Goal: Information Seeking & Learning: Learn about a topic

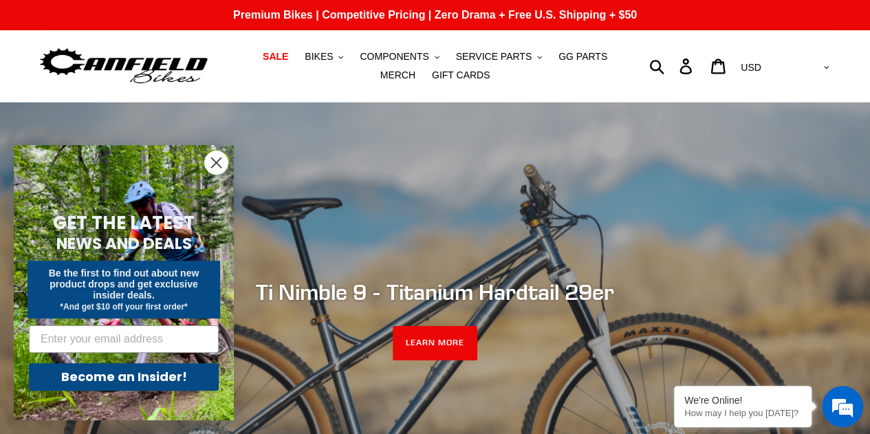
click at [219, 163] on circle "Close dialog" at bounding box center [216, 162] width 23 height 23
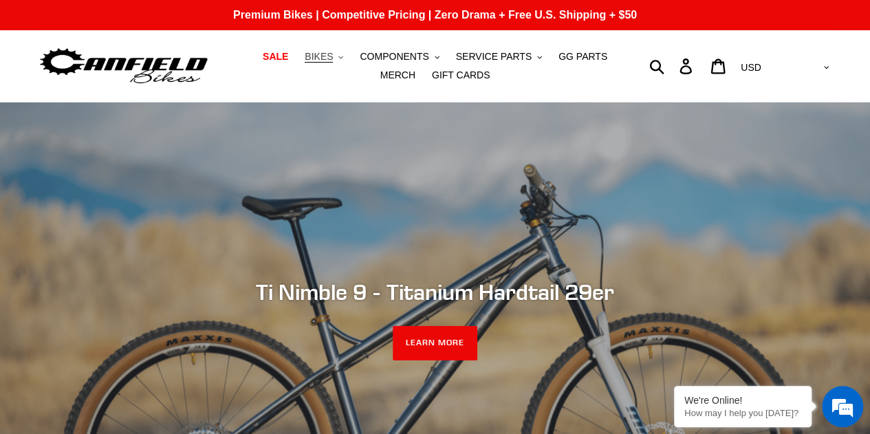
click at [310, 63] on span "BIKES" at bounding box center [319, 57] width 28 height 12
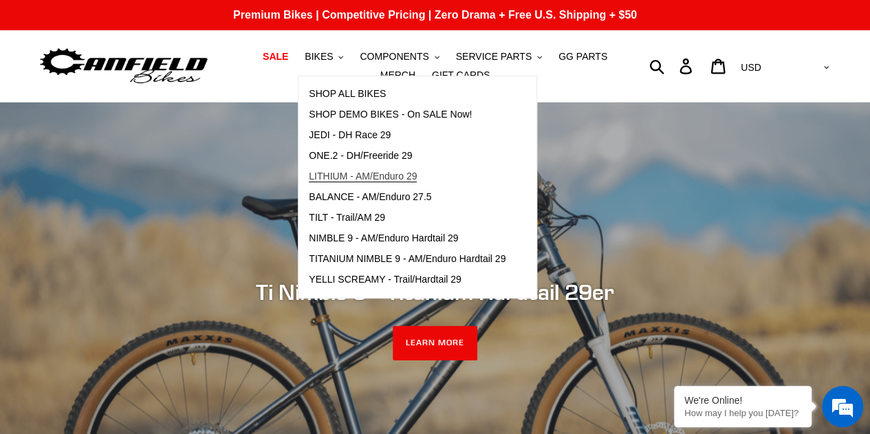
click at [319, 176] on span "LITHIUM - AM/Enduro 29" at bounding box center [363, 177] width 108 height 12
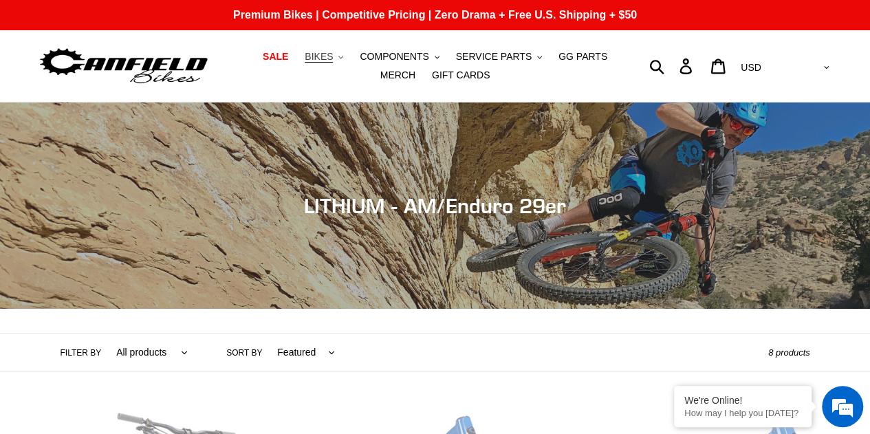
click at [308, 58] on span "BIKES" at bounding box center [319, 57] width 28 height 12
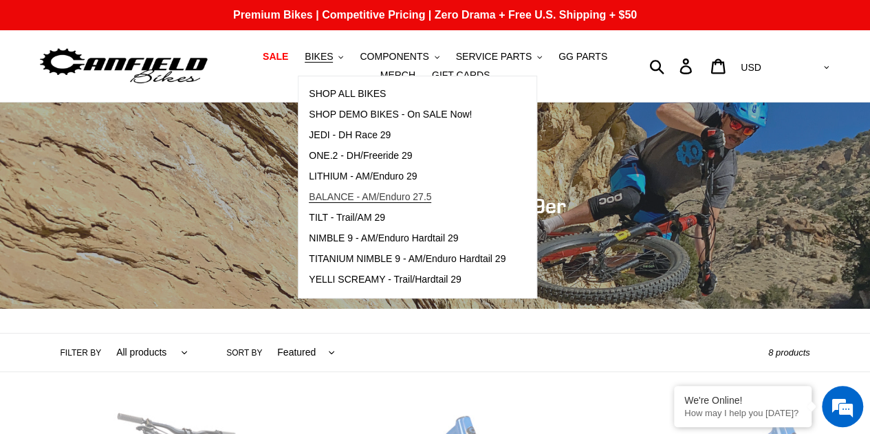
click at [391, 199] on span "BALANCE - AM/Enduro 27.5" at bounding box center [370, 197] width 122 height 12
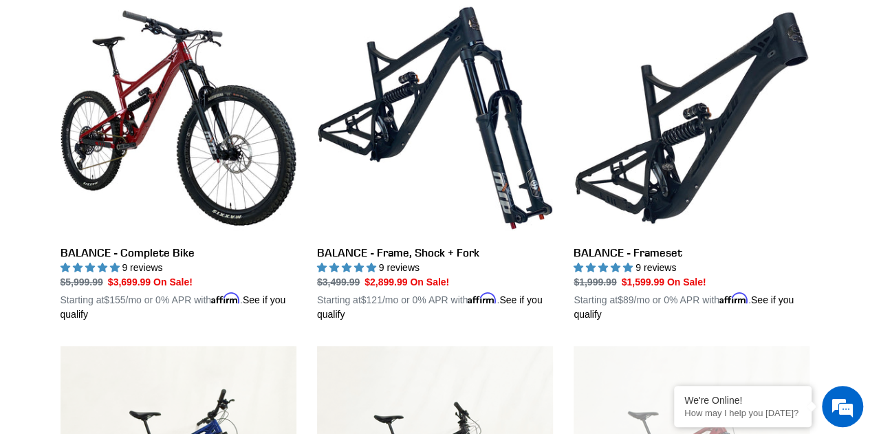
scroll to position [409, 0]
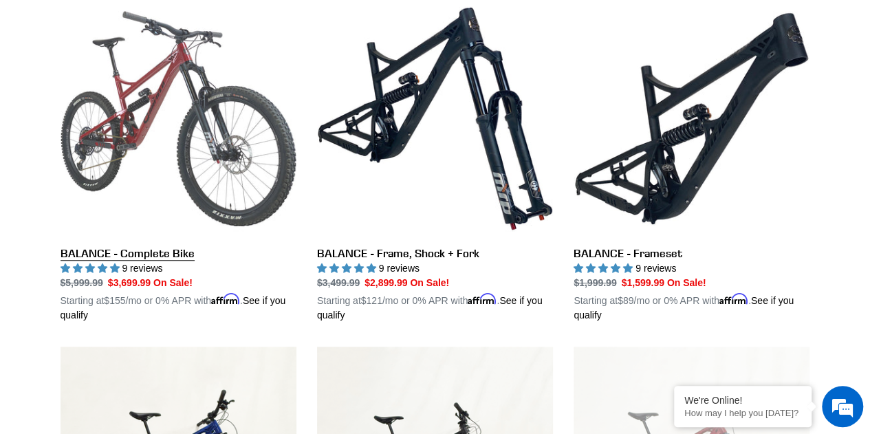
click at [128, 98] on link "BALANCE - Complete Bike" at bounding box center [179, 162] width 236 height 322
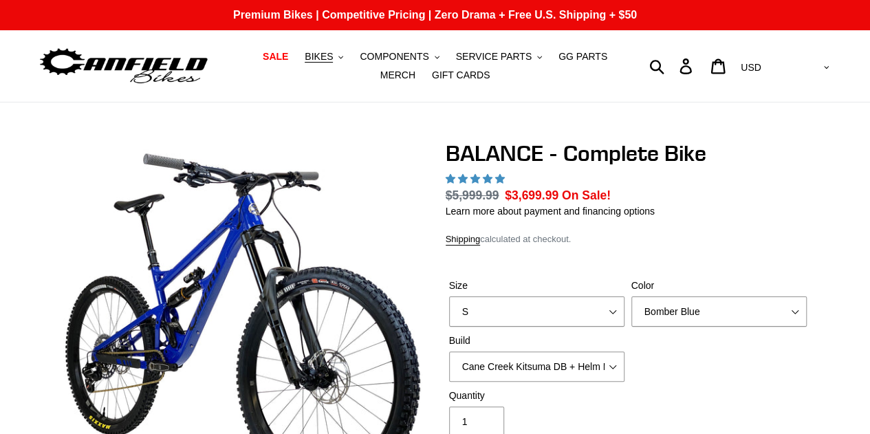
select select "highest-rating"
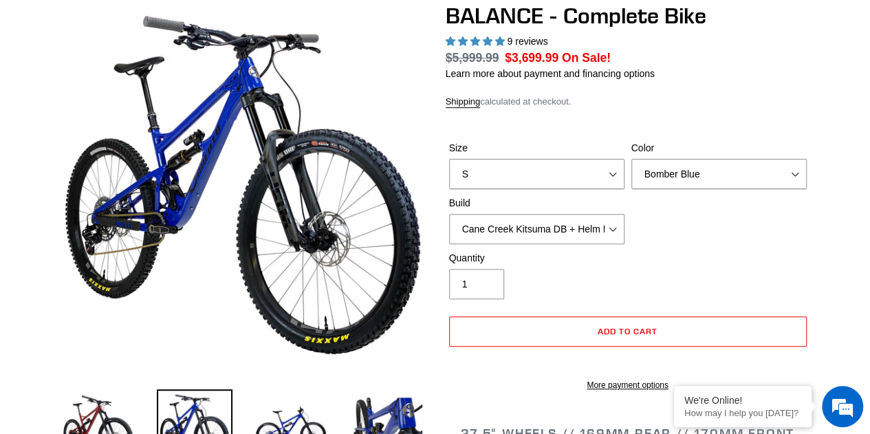
click at [573, 155] on label "Size" at bounding box center [536, 148] width 175 height 14
click at [573, 168] on select "S M L XL" at bounding box center [536, 174] width 175 height 30
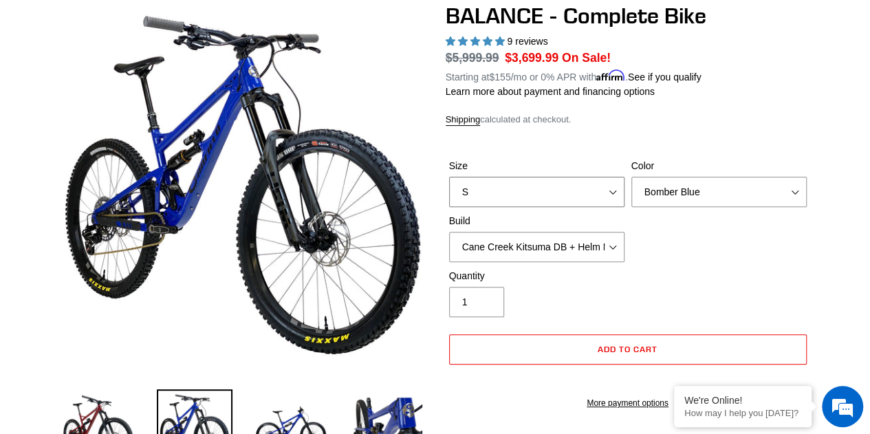
click at [551, 189] on select "S M L XL" at bounding box center [536, 192] width 175 height 30
select select "M"
click at [449, 177] on select "S M L XL" at bounding box center [536, 192] width 175 height 30
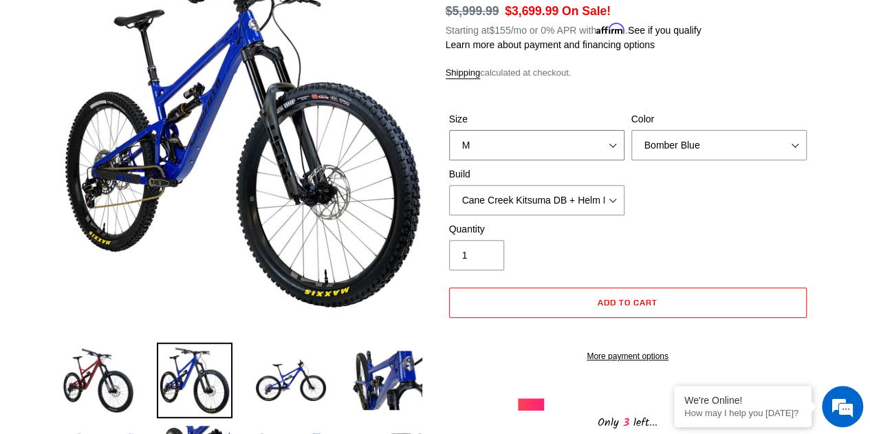
scroll to position [206, 0]
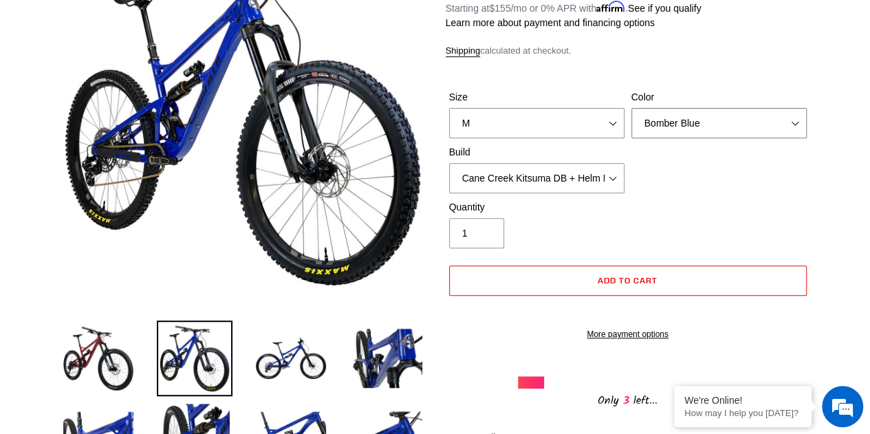
click at [696, 118] on select "Bomber Blue Goat's Blood Stealth Black" at bounding box center [718, 123] width 175 height 30
select select "Stealth Black"
click at [631, 108] on select "Bomber Blue Goat's Blood Stealth Black" at bounding box center [718, 123] width 175 height 30
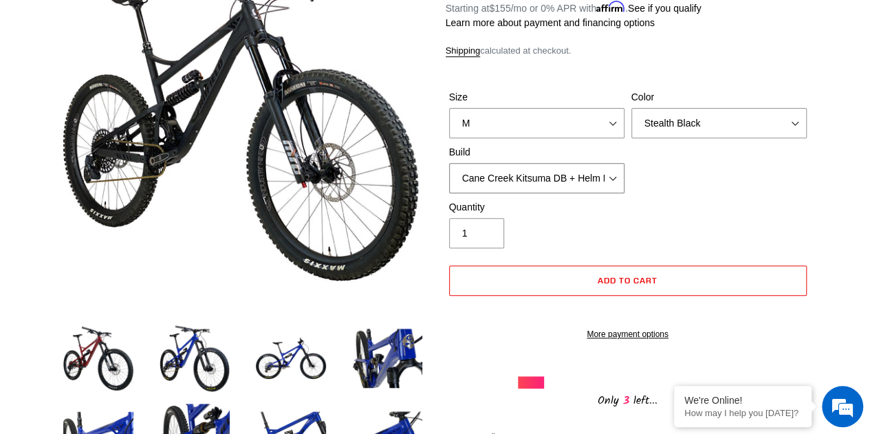
click at [533, 181] on select "Cane Creek Kitsuma DB + Helm MKII + SRAM GX Cane Creek Kitsuma DB + Helm MKII +…" at bounding box center [536, 178] width 175 height 30
click at [449, 163] on select "Cane Creek Kitsuma DB + Helm MKII + SRAM GX Cane Creek Kitsuma DB + Helm MKII +…" at bounding box center [536, 178] width 175 height 30
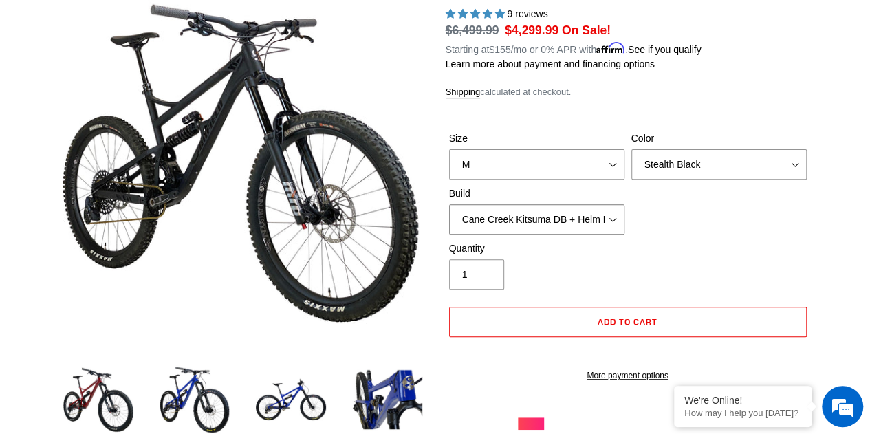
scroll to position [138, 0]
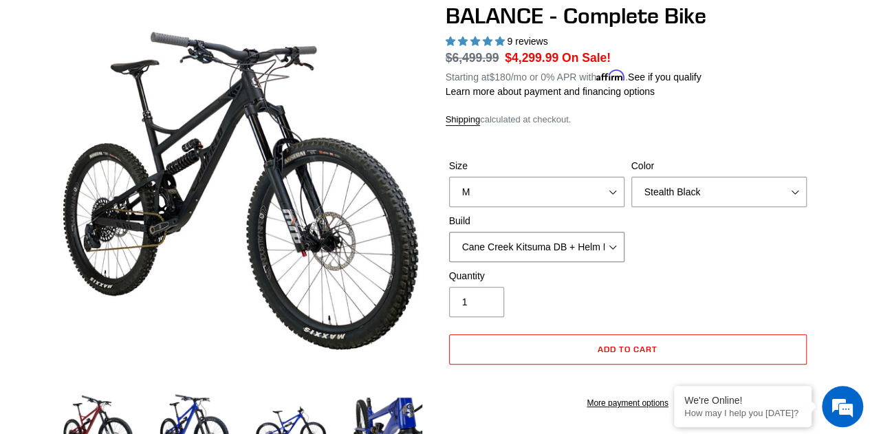
click at [572, 244] on select "Cane Creek Kitsuma DB + Helm MKII + SRAM GX Cane Creek Kitsuma DB + Helm MKII +…" at bounding box center [536, 247] width 175 height 30
click at [449, 232] on select "Cane Creek Kitsuma DB + Helm MKII + SRAM GX Cane Creek Kitsuma DB + Helm MKII +…" at bounding box center [536, 247] width 175 height 30
click at [591, 250] on select "Cane Creek Kitsuma DB + Helm MKII + SRAM GX Cane Creek Kitsuma DB + Helm MKII +…" at bounding box center [536, 247] width 175 height 30
select select "RockShox Vivid ULT + Zeb ULT + SRAM GX"
click at [449, 232] on select "Cane Creek Kitsuma DB + Helm MKII + SRAM GX Cane Creek Kitsuma DB + Helm MKII +…" at bounding box center [536, 247] width 175 height 30
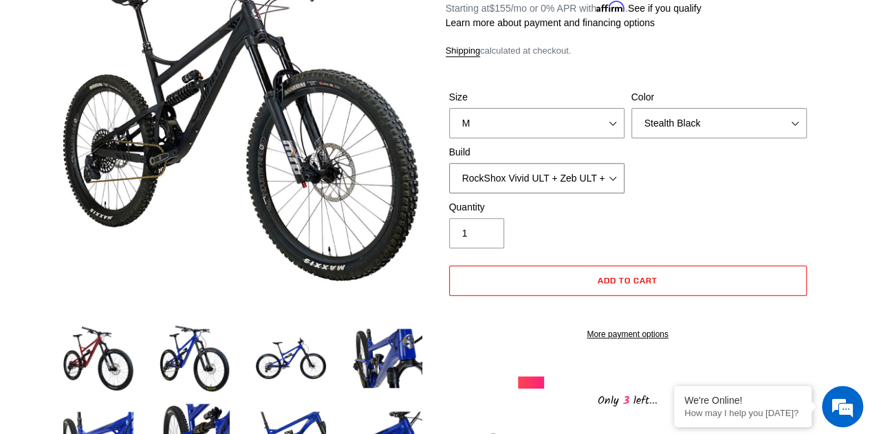
scroll to position [138, 0]
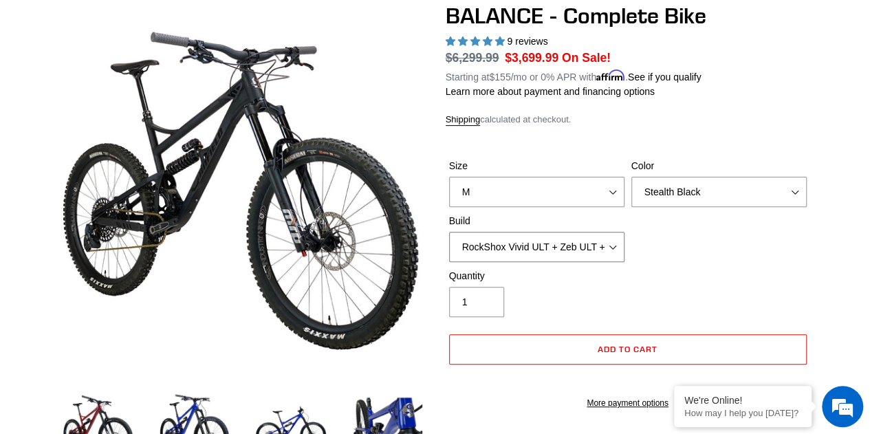
click at [507, 248] on select "Cane Creek Kitsuma DB + Helm MKII + SRAM GX Cane Creek Kitsuma DB + Helm MKII +…" at bounding box center [536, 247] width 175 height 30
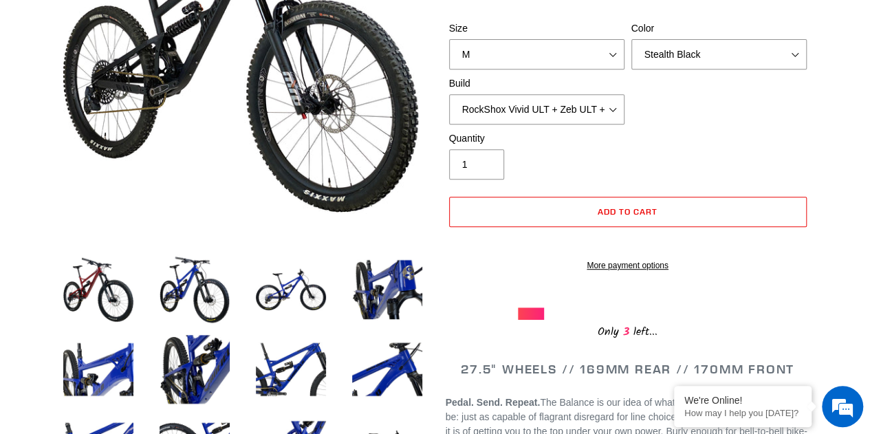
scroll to position [344, 0]
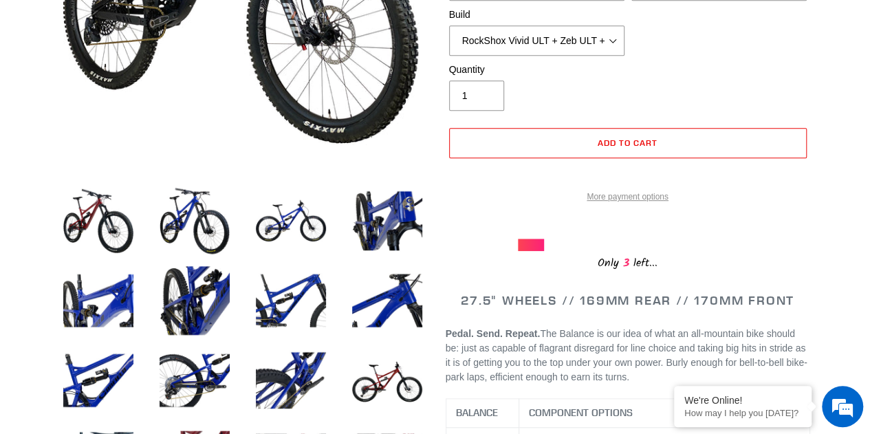
click at [617, 203] on link "More payment options" at bounding box center [628, 196] width 358 height 12
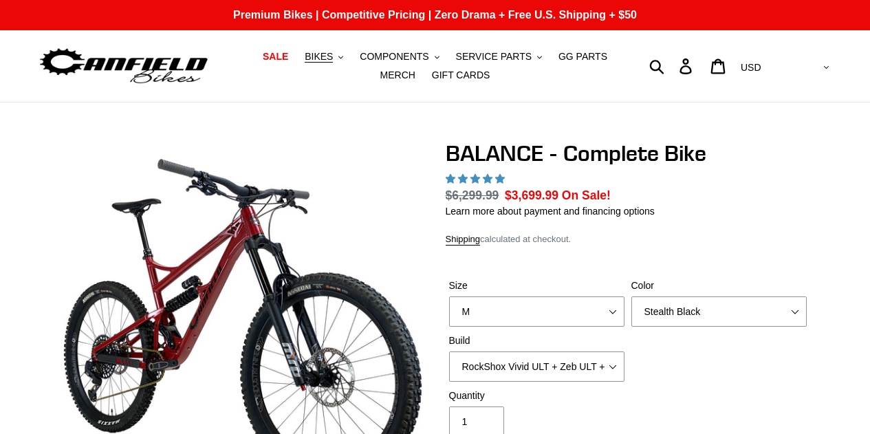
scroll to position [344, 0]
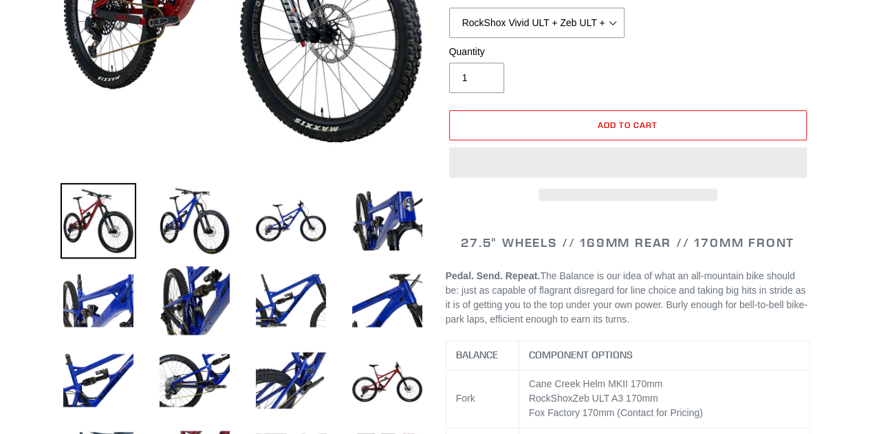
select select "highest-rating"
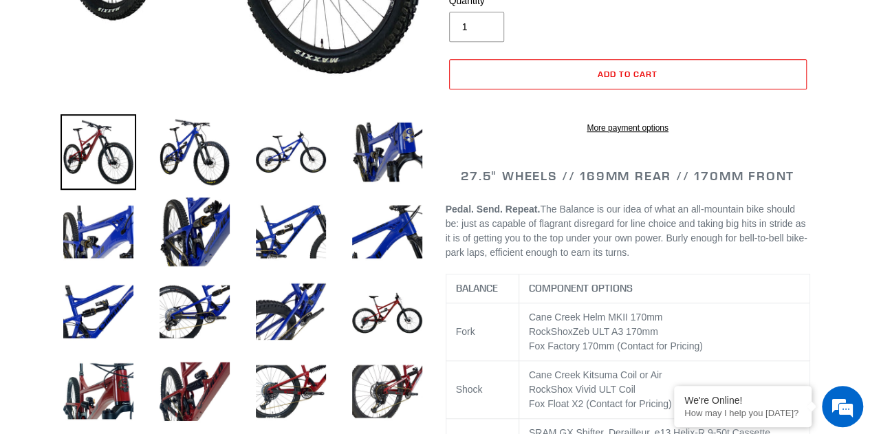
scroll to position [619, 0]
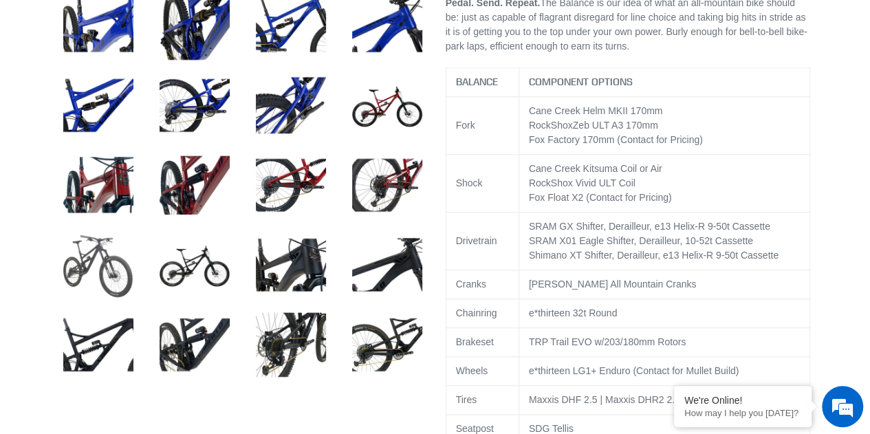
click at [91, 256] on img at bounding box center [99, 265] width 76 height 76
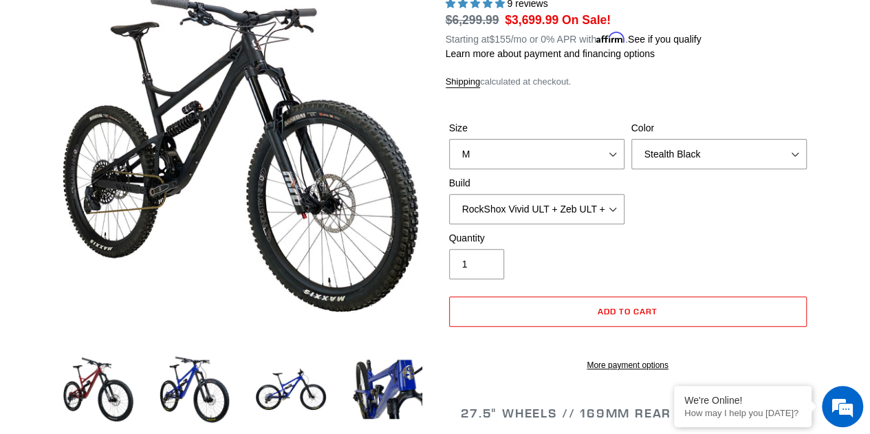
scroll to position [206, 0]
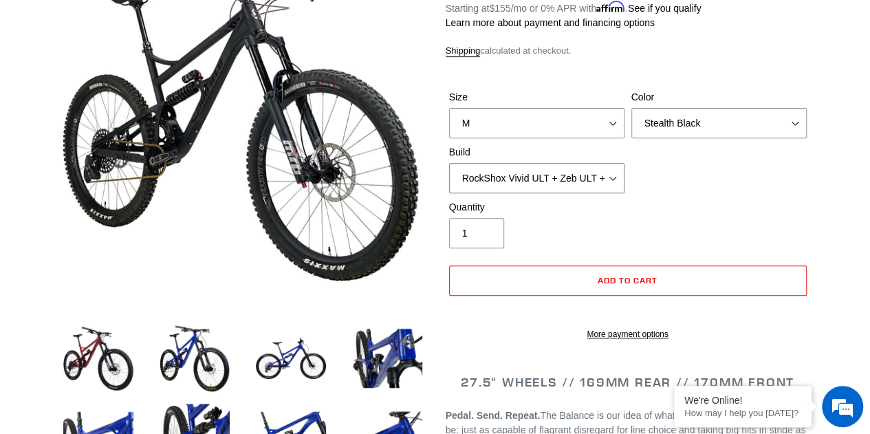
click at [528, 177] on select "Cane Creek Kitsuma DB + Helm MKII + SRAM GX Cane Creek Kitsuma DB + Helm MKII +…" at bounding box center [536, 178] width 175 height 30
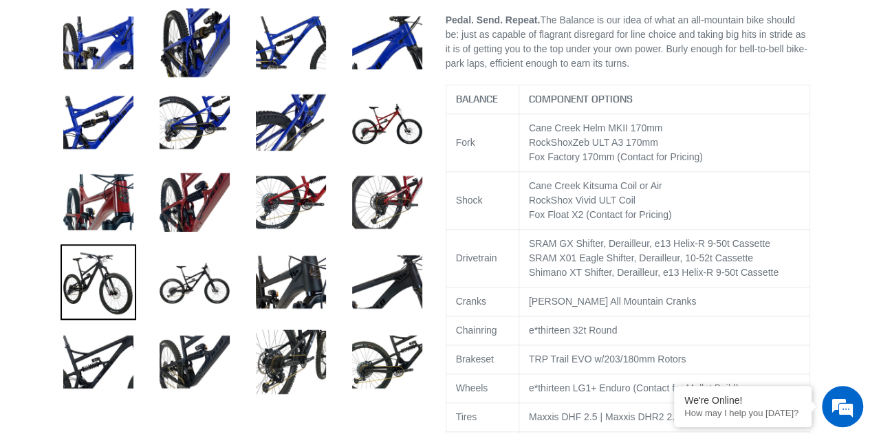
scroll to position [688, 0]
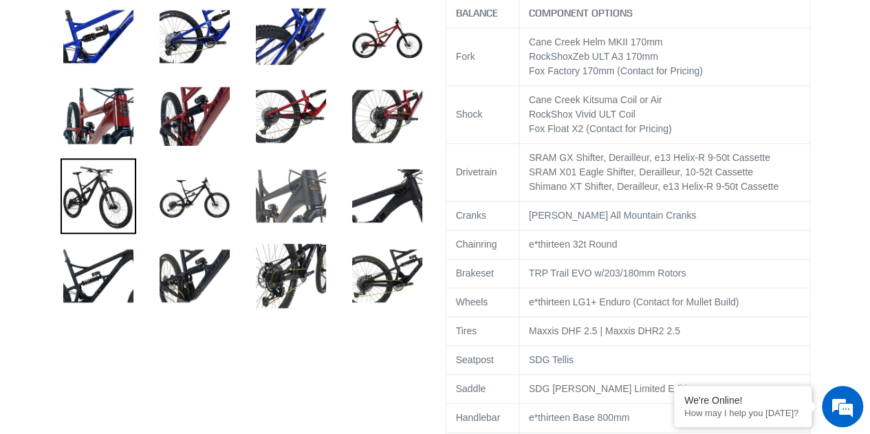
click at [264, 205] on img at bounding box center [291, 196] width 76 height 76
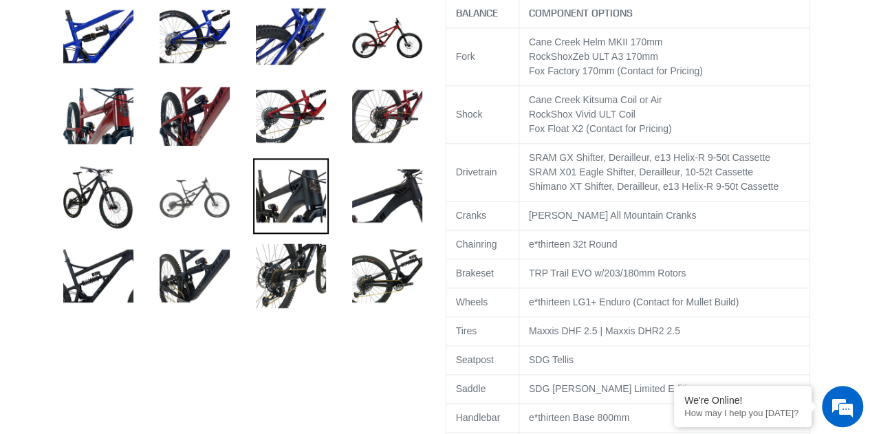
click at [186, 213] on img at bounding box center [195, 196] width 76 height 76
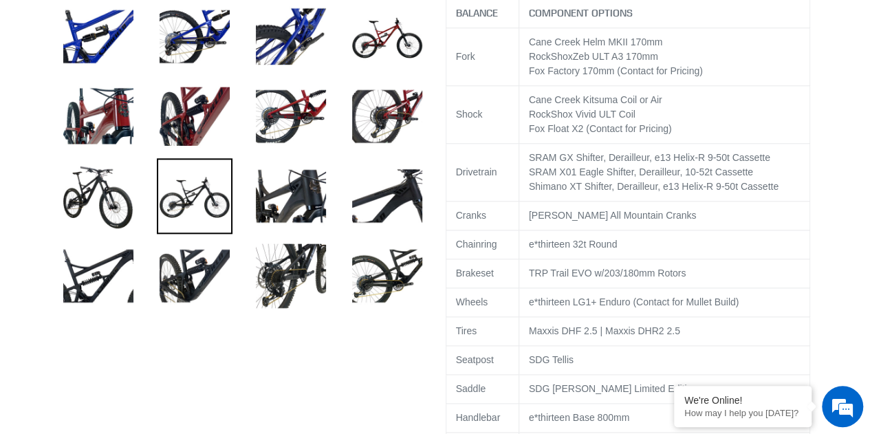
scroll to position [756, 0]
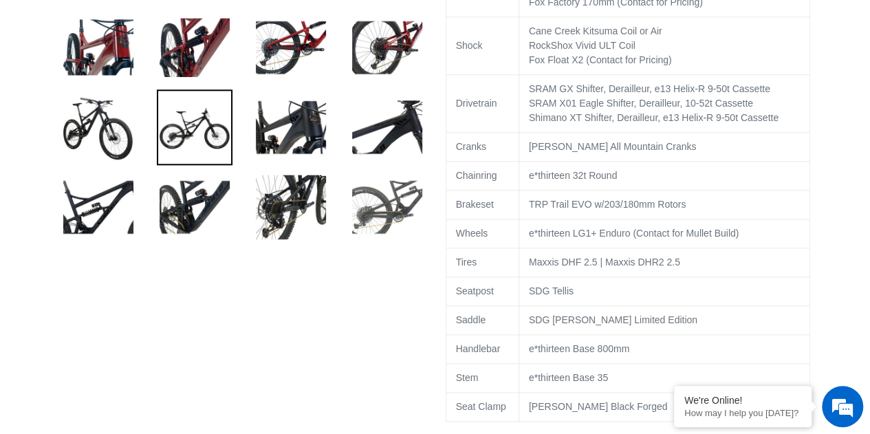
click at [391, 234] on img at bounding box center [387, 207] width 76 height 76
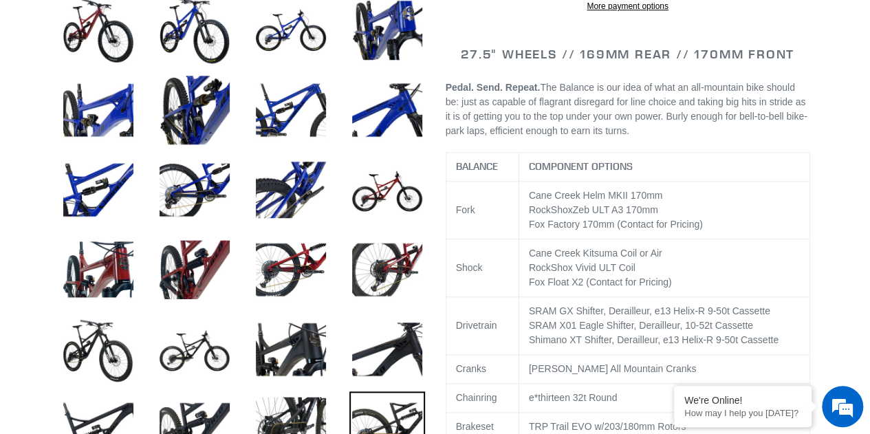
scroll to position [619, 0]
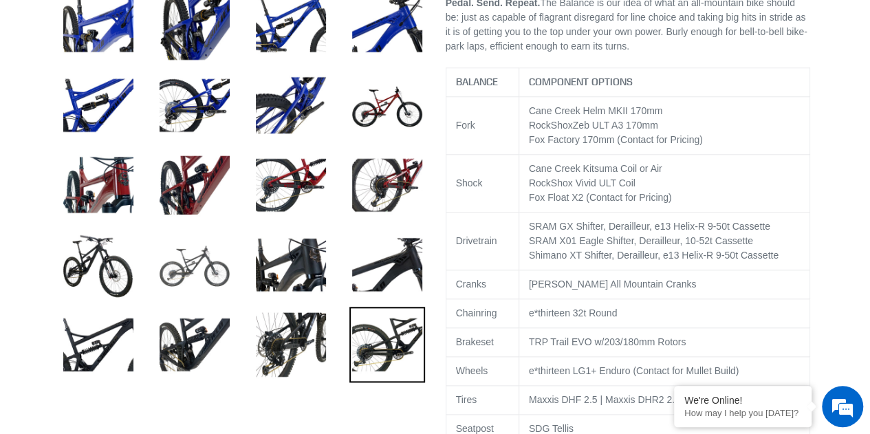
click at [186, 274] on img at bounding box center [195, 265] width 76 height 76
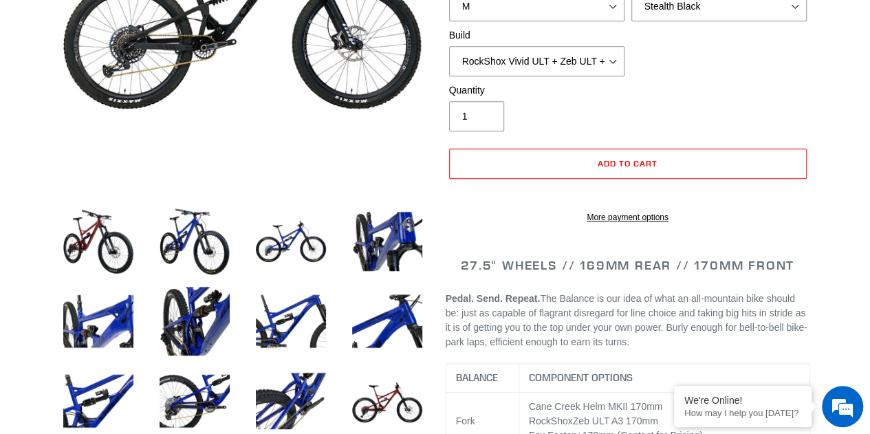
scroll to position [550, 0]
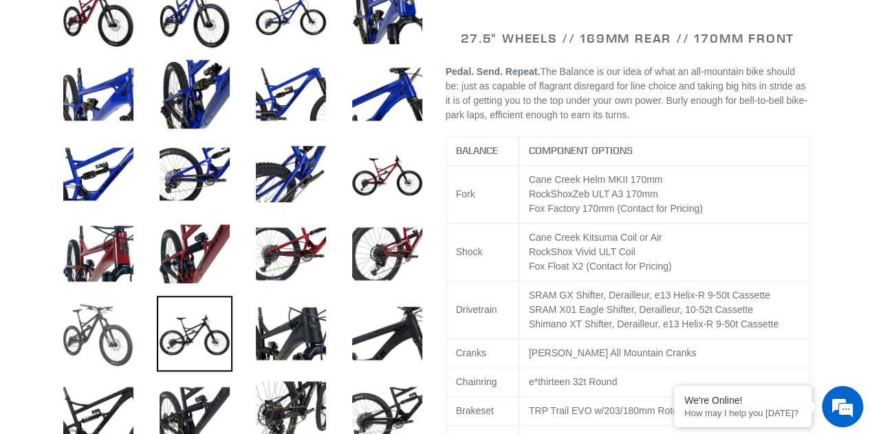
click at [103, 347] on img at bounding box center [99, 334] width 76 height 76
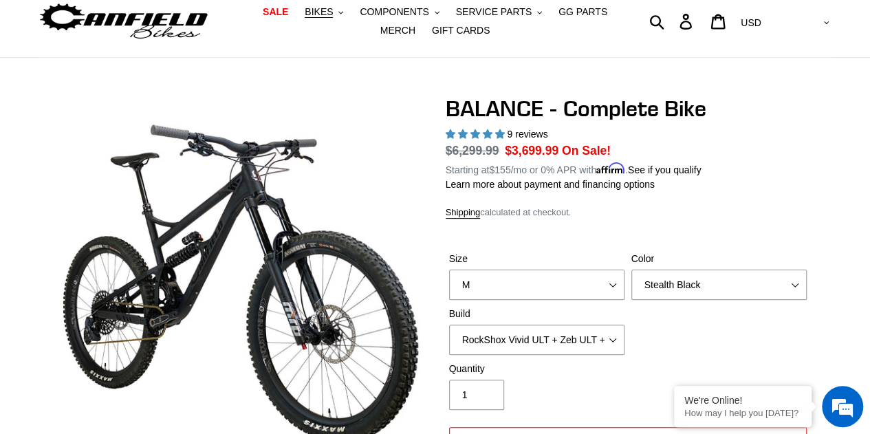
scroll to position [0, 0]
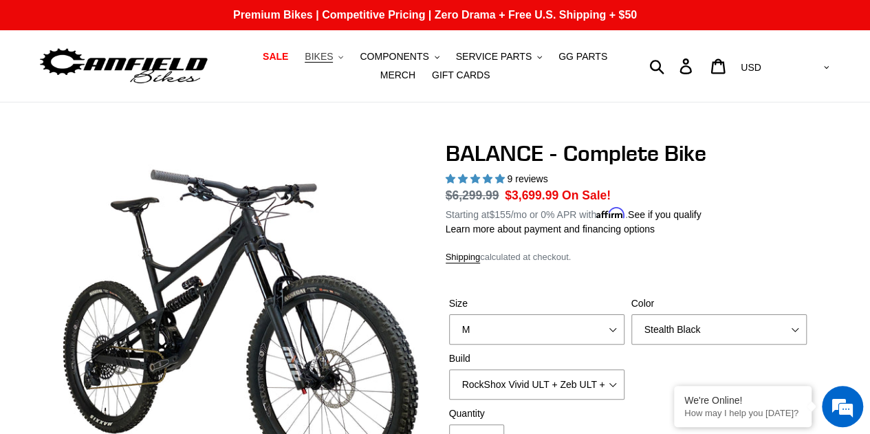
click at [319, 58] on button "BIKES .cls-1{fill:#231f20}" at bounding box center [324, 56] width 52 height 19
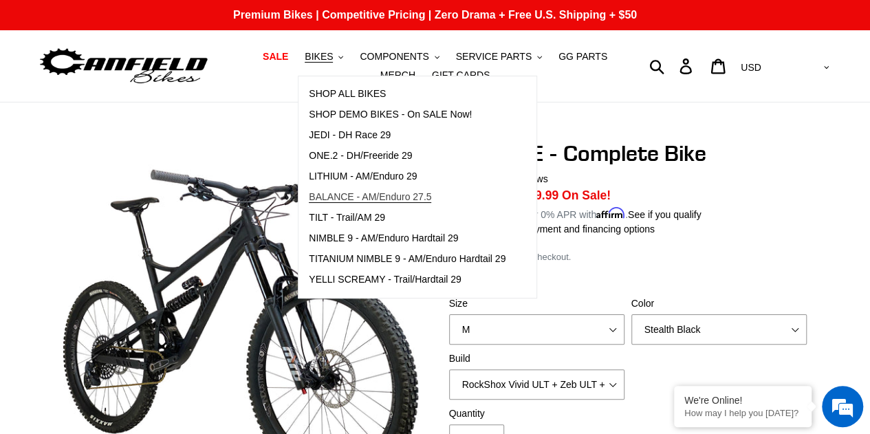
click at [317, 195] on span "BALANCE - AM/Enduro 27.5" at bounding box center [370, 197] width 122 height 12
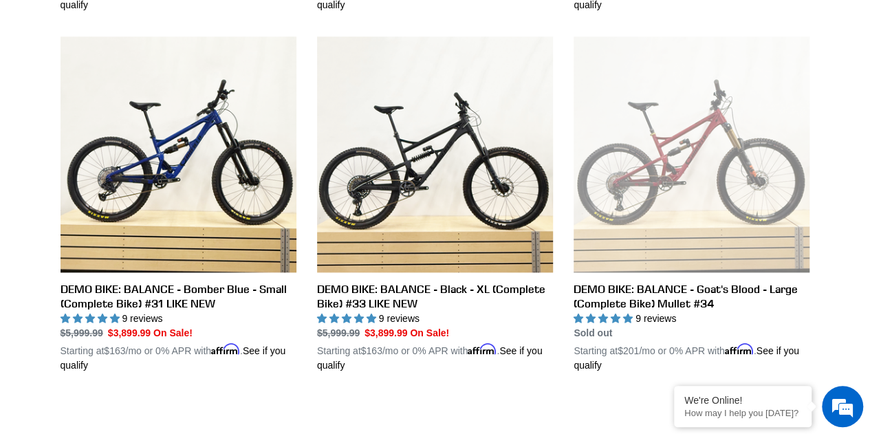
scroll to position [688, 0]
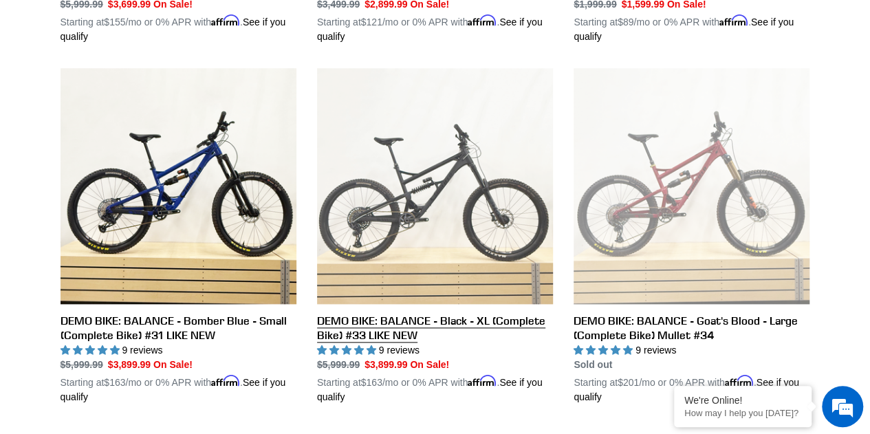
click at [402, 177] on link "DEMO BIKE: BALANCE - Black - XL (Complete Bike) #33 LIKE NEW" at bounding box center [435, 236] width 236 height 336
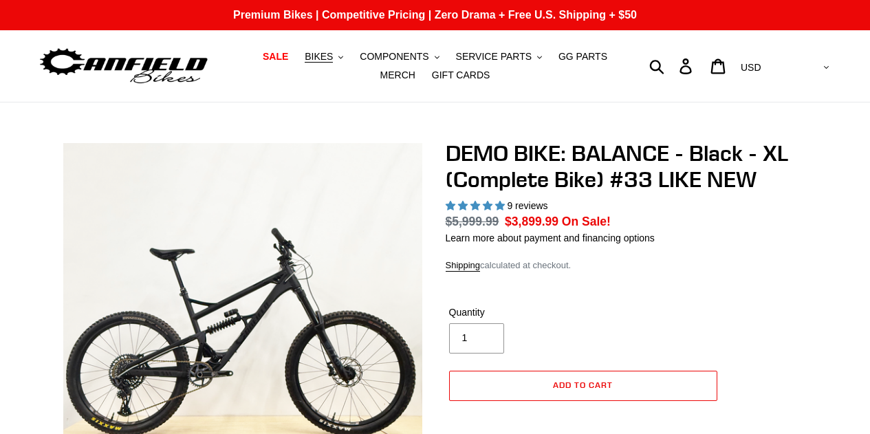
select select "highest-rating"
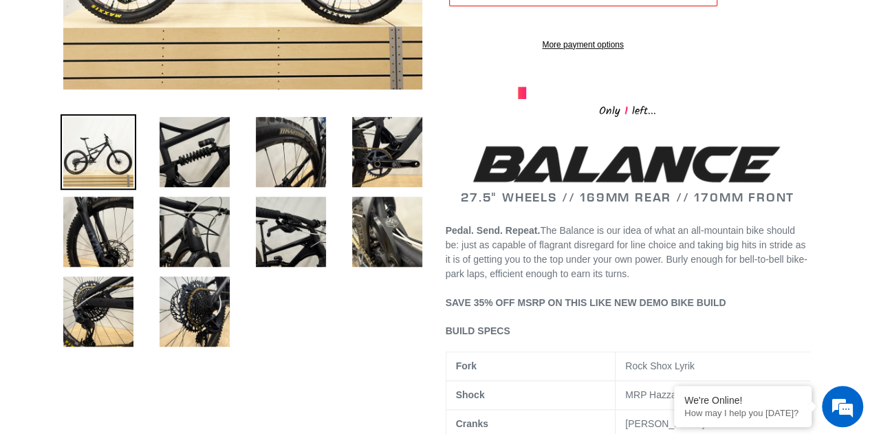
scroll to position [275, 0]
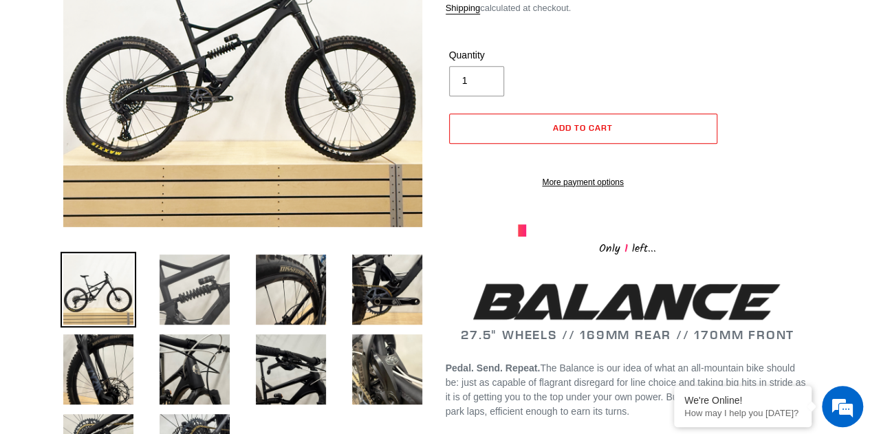
click at [169, 299] on img at bounding box center [195, 290] width 76 height 76
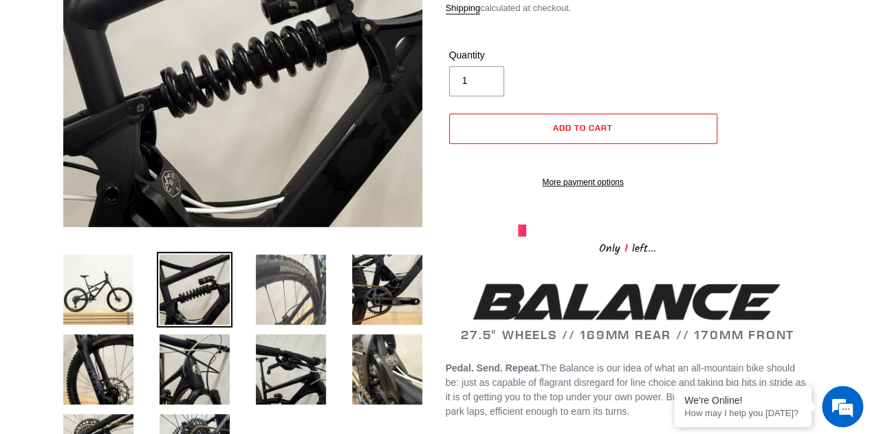
click at [283, 301] on img at bounding box center [291, 290] width 76 height 76
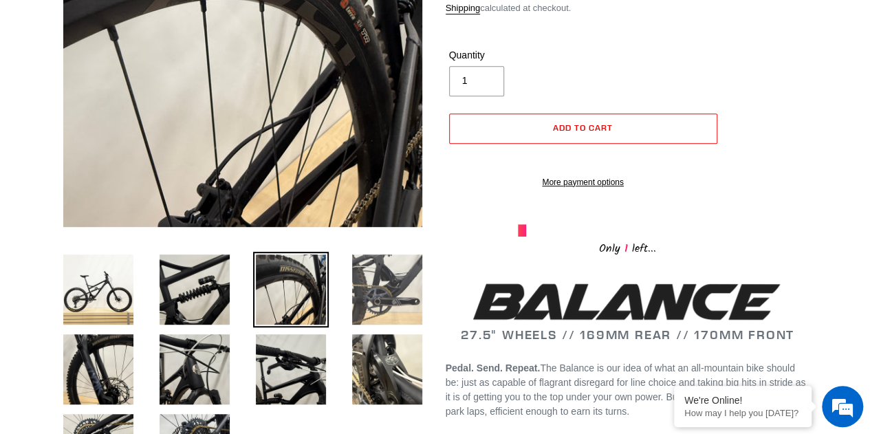
click at [407, 300] on img at bounding box center [387, 290] width 76 height 76
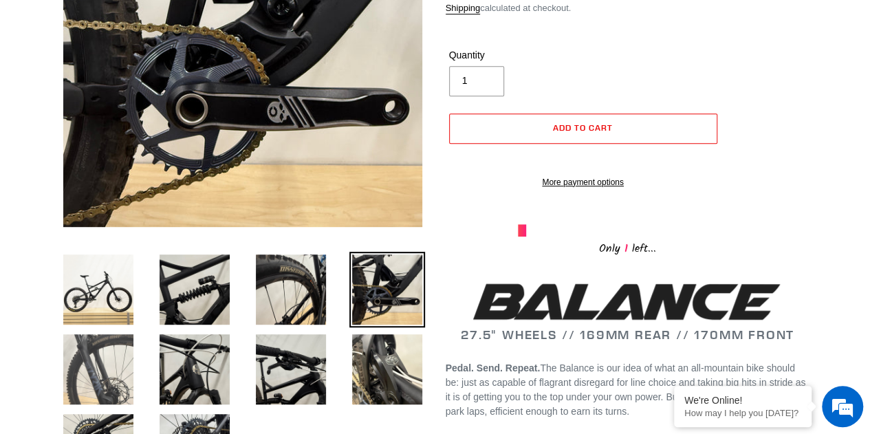
click at [117, 360] on img at bounding box center [99, 369] width 76 height 76
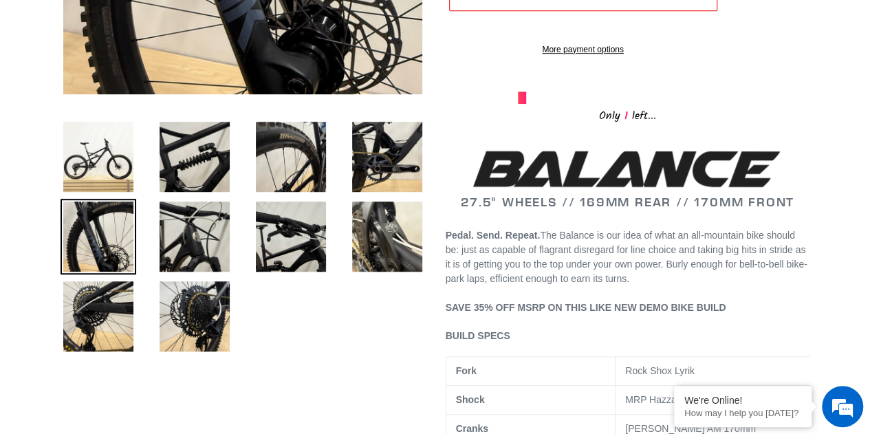
scroll to position [413, 0]
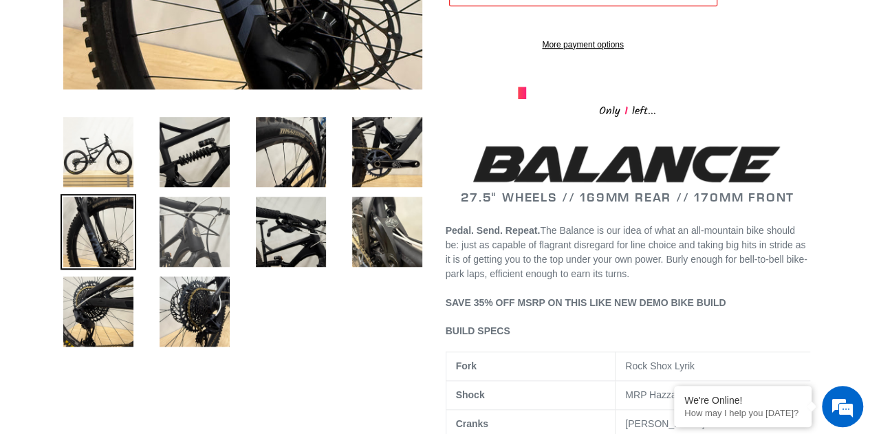
click at [197, 232] on img at bounding box center [195, 232] width 76 height 76
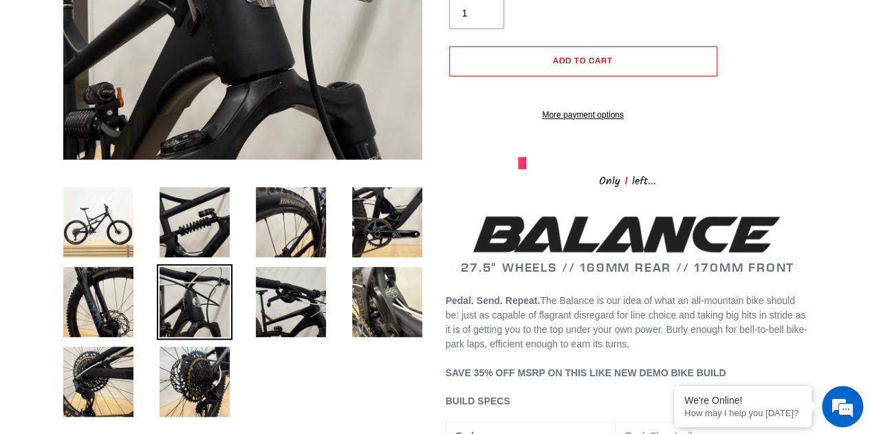
scroll to position [344, 0]
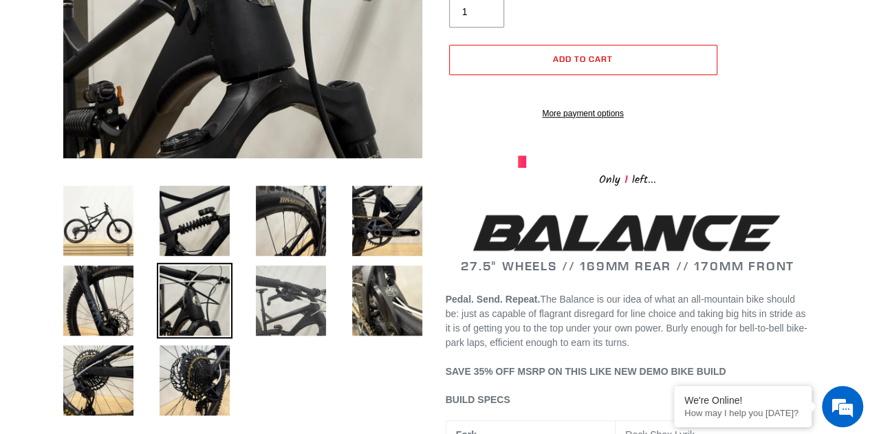
click at [270, 308] on img at bounding box center [291, 301] width 76 height 76
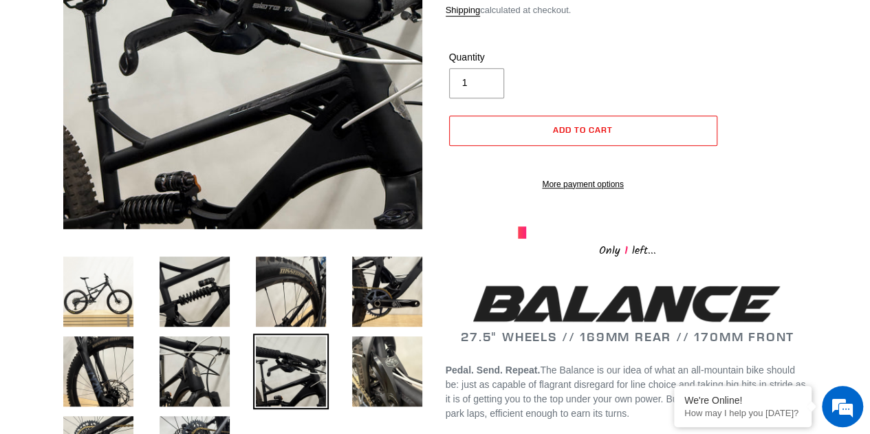
scroll to position [275, 0]
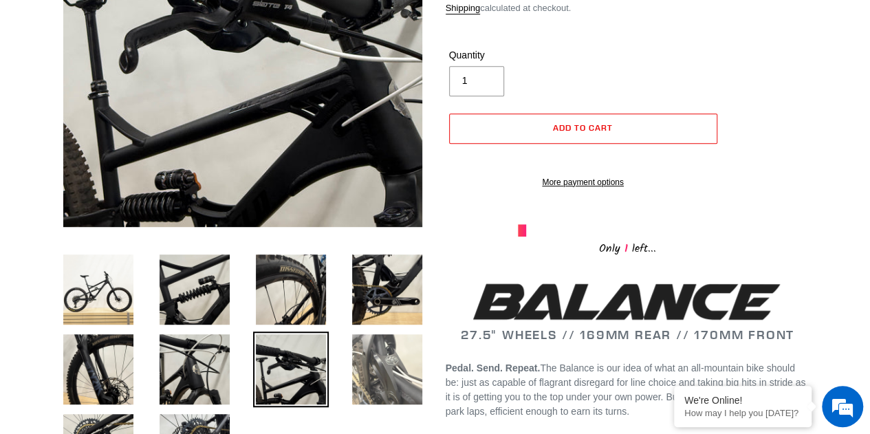
click at [379, 351] on img at bounding box center [387, 369] width 76 height 76
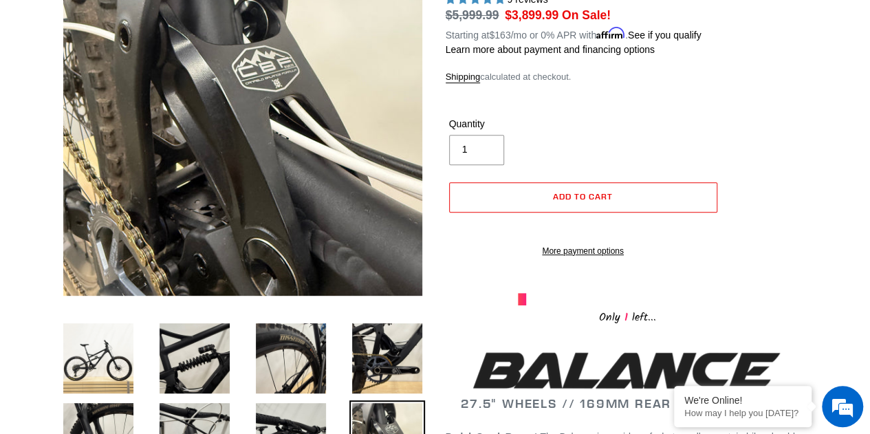
scroll to position [413, 0]
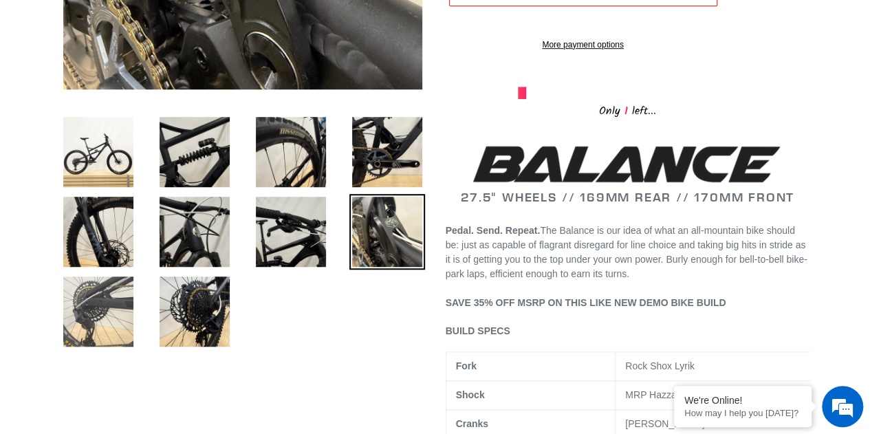
click at [105, 327] on img at bounding box center [99, 312] width 76 height 76
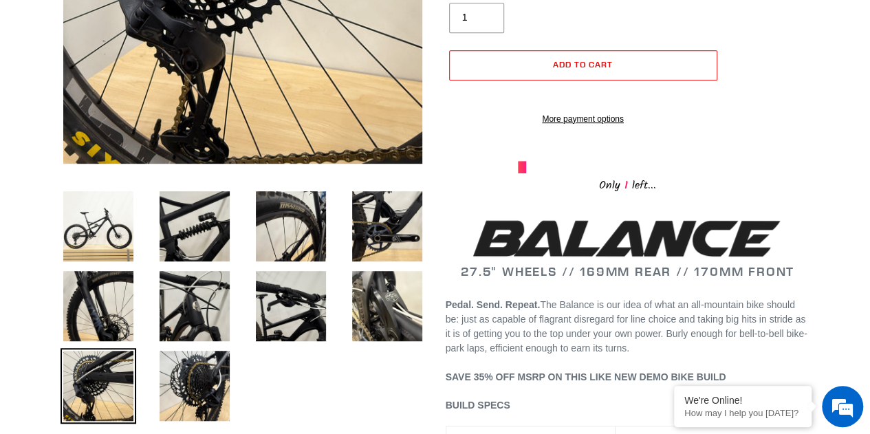
scroll to position [344, 0]
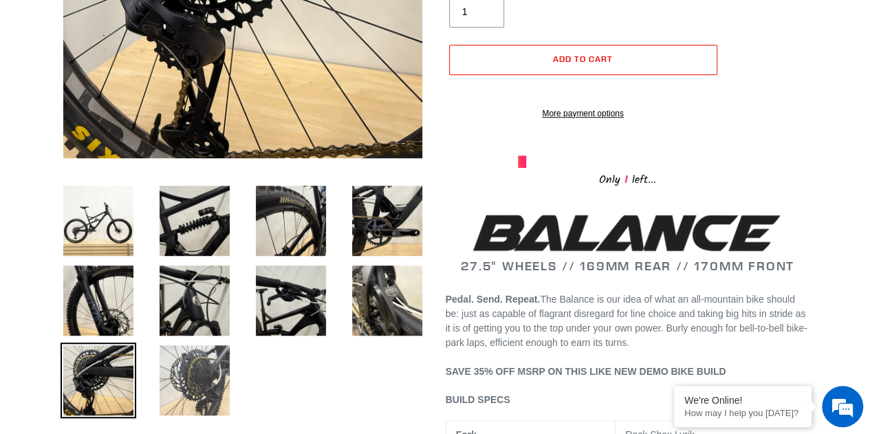
click at [194, 373] on img at bounding box center [195, 380] width 76 height 76
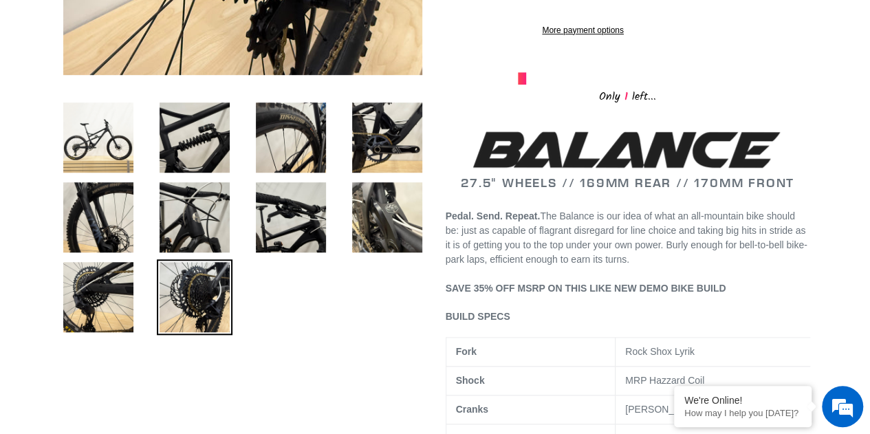
scroll to position [0, 0]
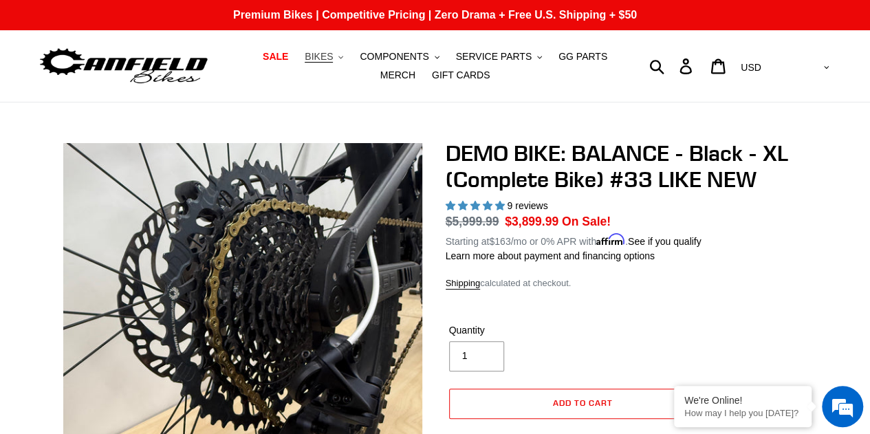
click at [308, 57] on span "BIKES" at bounding box center [319, 57] width 28 height 12
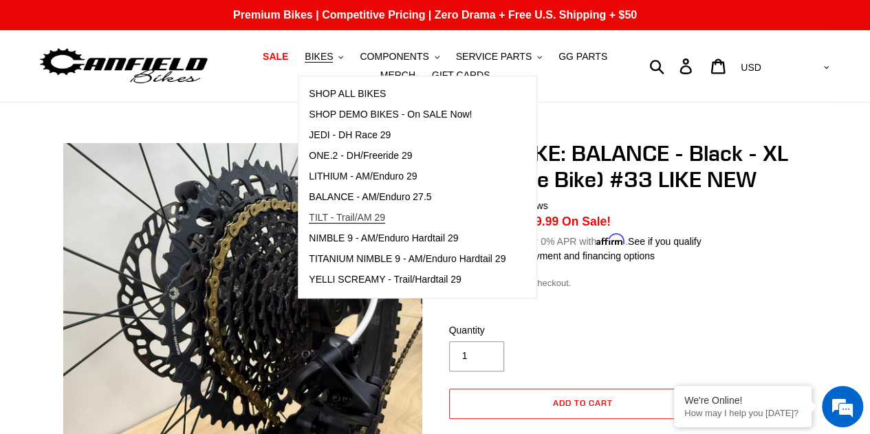
click at [316, 223] on span "TILT - Trail/AM 29" at bounding box center [347, 218] width 76 height 12
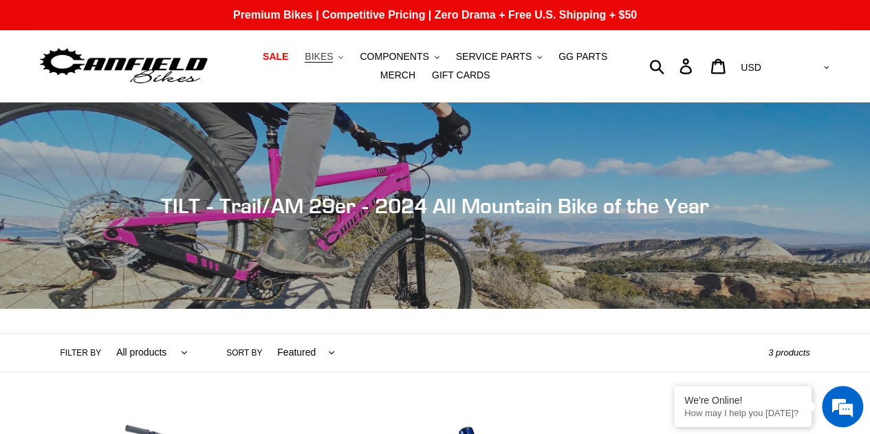
click at [305, 55] on span "BIKES" at bounding box center [319, 57] width 28 height 12
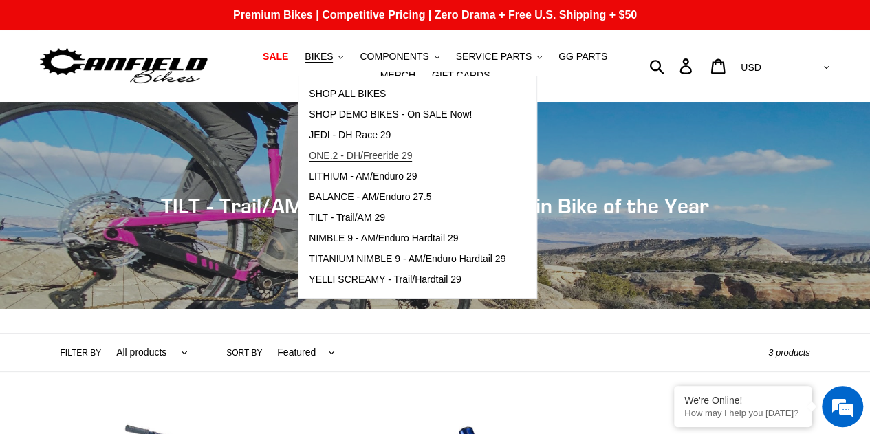
click at [318, 156] on span "ONE.2 - DH/Freeride 29" at bounding box center [360, 156] width 103 height 12
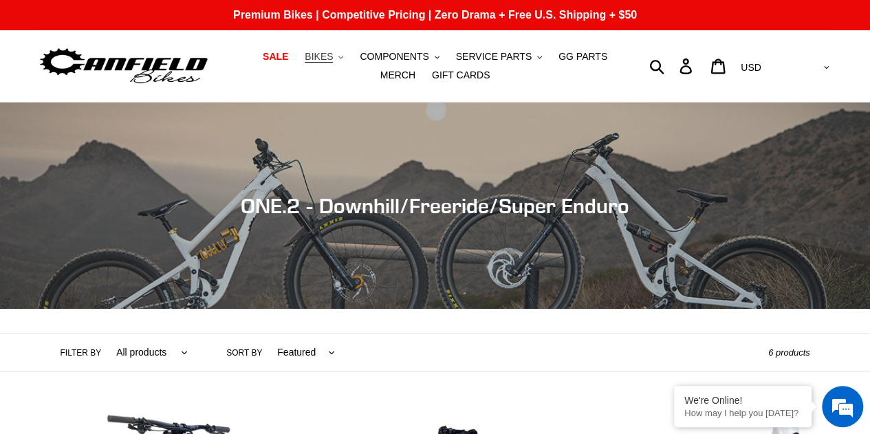
click at [307, 59] on span "BIKES" at bounding box center [319, 57] width 28 height 12
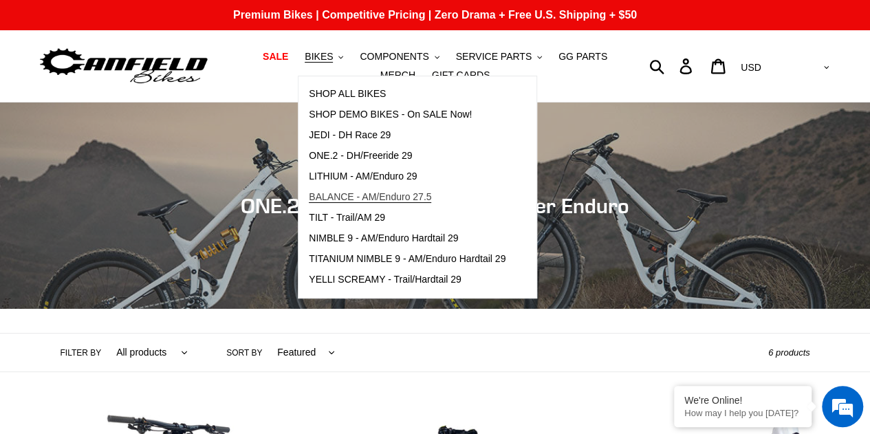
click at [330, 194] on span "BALANCE - AM/Enduro 27.5" at bounding box center [370, 197] width 122 height 12
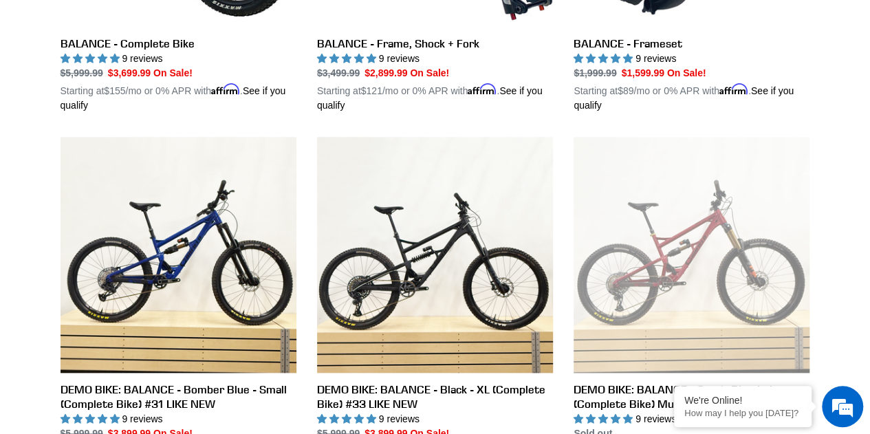
scroll to position [206, 0]
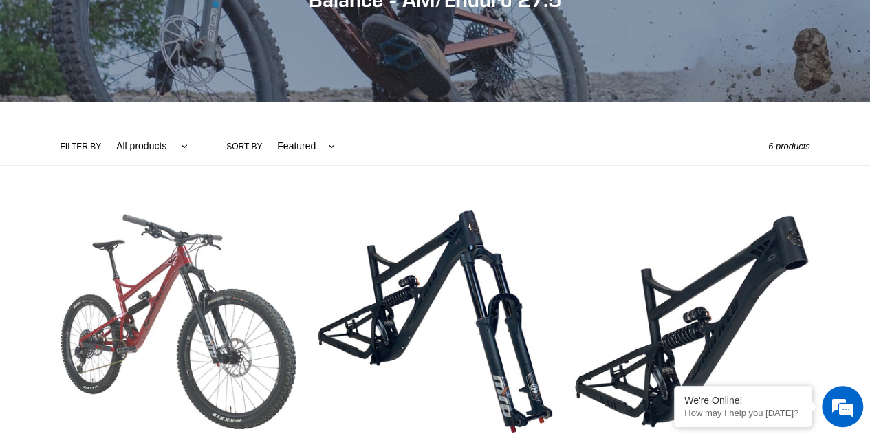
click at [114, 251] on link "BALANCE - Complete Bike" at bounding box center [179, 365] width 236 height 322
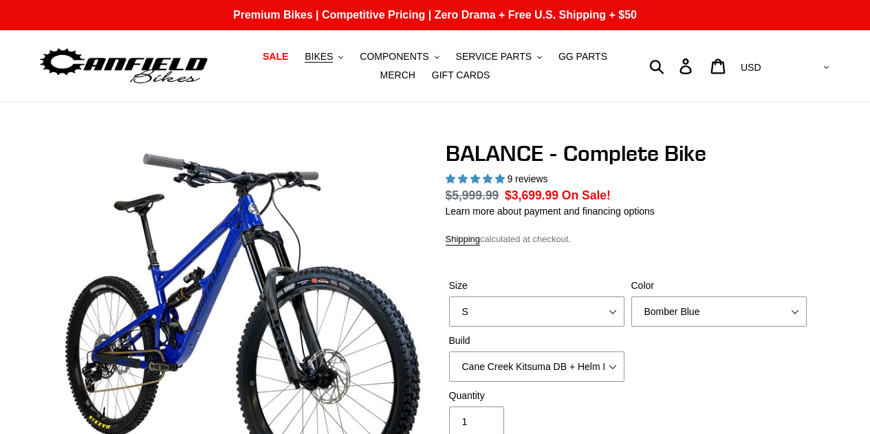
select select "highest-rating"
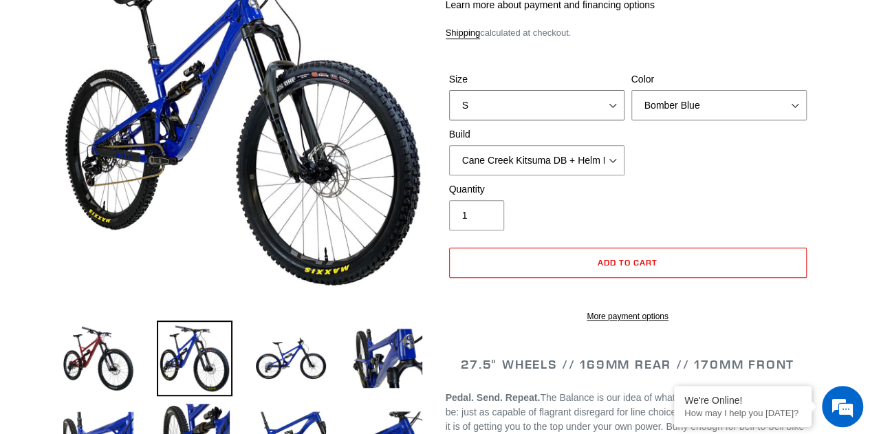
click at [553, 102] on select "S M L XL" at bounding box center [536, 105] width 175 height 30
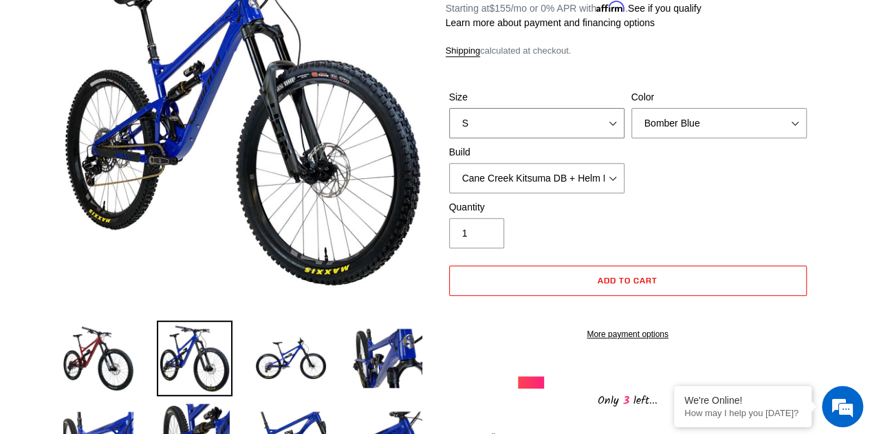
select select "M"
click at [449, 108] on select "S M L XL" at bounding box center [536, 123] width 175 height 30
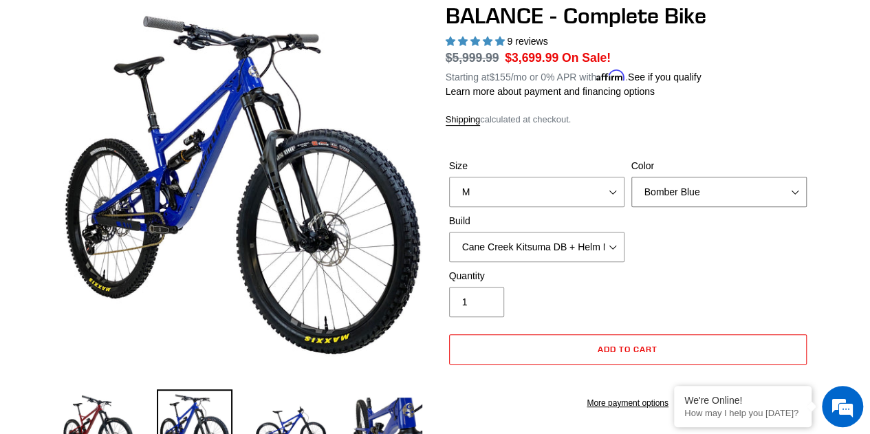
click at [675, 186] on select "Bomber Blue Goat's Blood Stealth Black" at bounding box center [718, 192] width 175 height 30
click at [631, 177] on select "Bomber Blue Goat's Blood Stealth Black" at bounding box center [718, 192] width 175 height 30
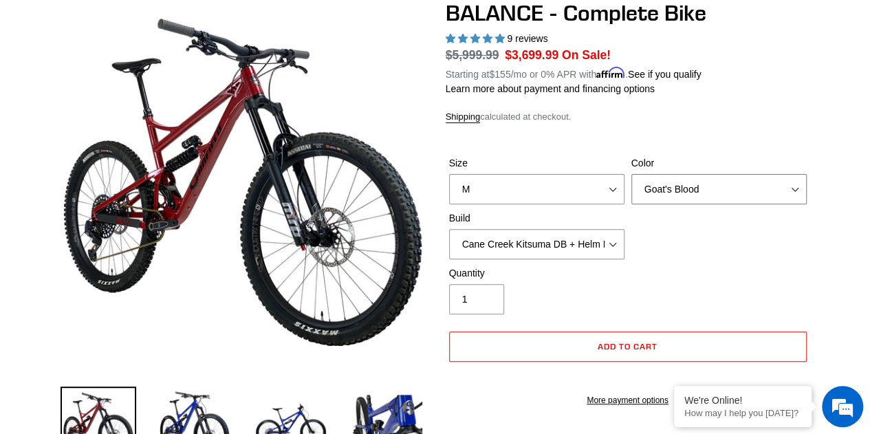
scroll to position [138, 0]
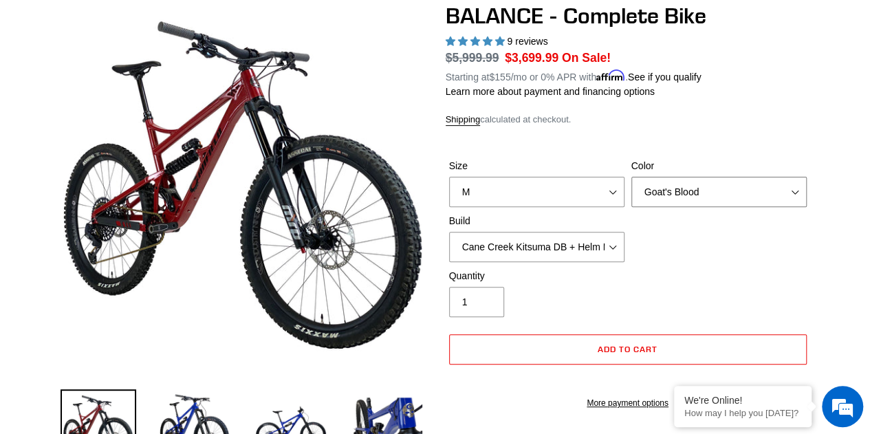
click at [739, 190] on select "Bomber Blue Goat's Blood Stealth Black" at bounding box center [718, 192] width 175 height 30
select select "Stealth Black"
click at [631, 177] on select "Bomber Blue Goat's Blood Stealth Black" at bounding box center [718, 192] width 175 height 30
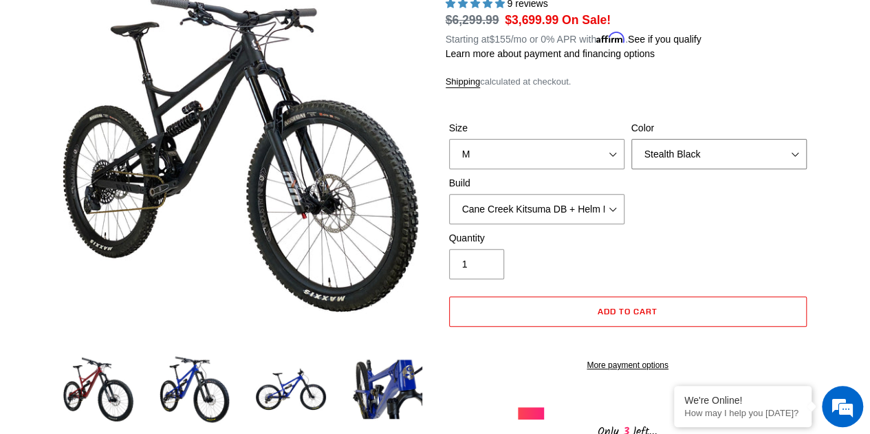
scroll to position [206, 0]
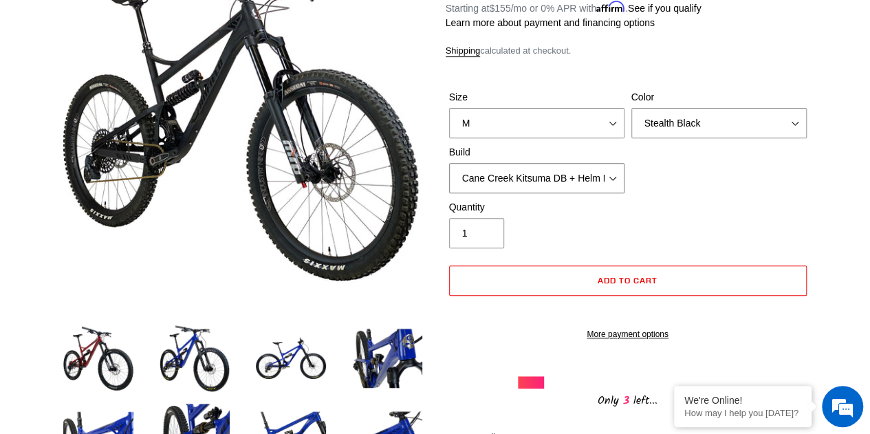
click at [542, 184] on select "Cane Creek Kitsuma DB + Helm MKII + SRAM GX Cane Creek Kitsuma DB + Helm MKII +…" at bounding box center [536, 178] width 175 height 30
select select "RockShox Vivid ULT + Zeb ULT + SRAM GX"
click at [449, 163] on select "Cane Creek Kitsuma DB + Helm MKII + SRAM GX Cane Creek Kitsuma DB + Helm MKII +…" at bounding box center [536, 178] width 175 height 30
click at [538, 172] on select "Cane Creek Kitsuma DB + Helm MKII + SRAM GX Cane Creek Kitsuma DB + Helm MKII +…" at bounding box center [536, 178] width 175 height 30
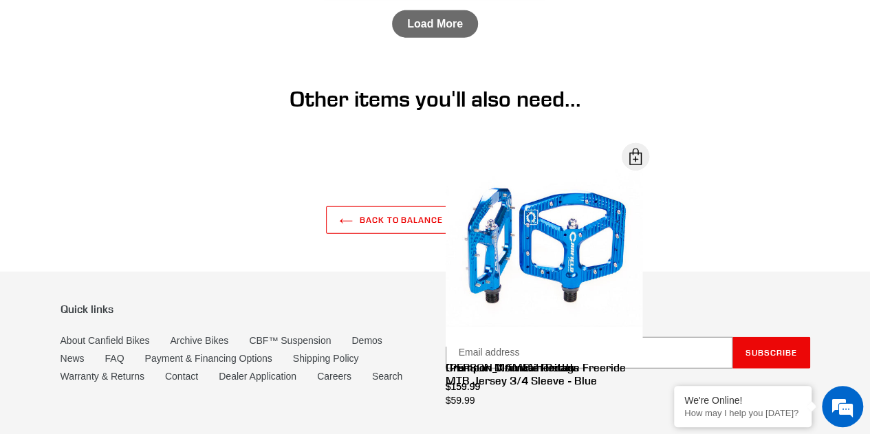
scroll to position [4378, 0]
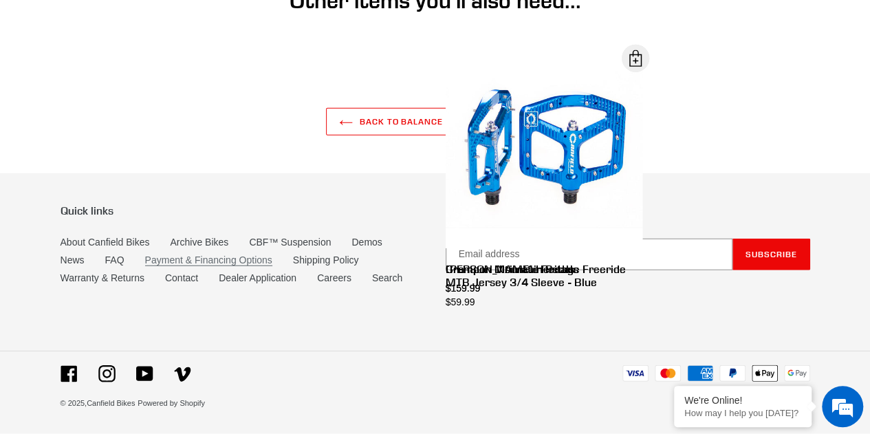
click at [193, 261] on link "Payment & Financing Options" at bounding box center [208, 260] width 127 height 12
